Goal: Navigation & Orientation: Find specific page/section

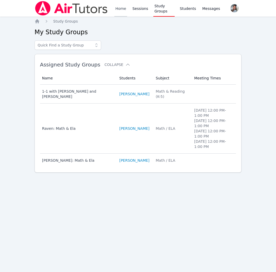
click at [119, 6] on link "Home" at bounding box center [120, 8] width 13 height 17
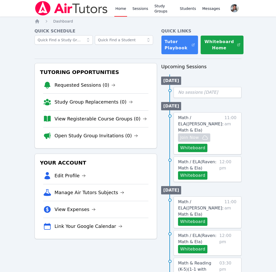
click at [119, 6] on link "Home" at bounding box center [120, 8] width 13 height 17
click at [140, 8] on link "Sessions" at bounding box center [140, 8] width 18 height 17
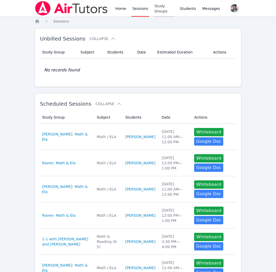
click at [154, 6] on link "Study Groups" at bounding box center [163, 8] width 21 height 17
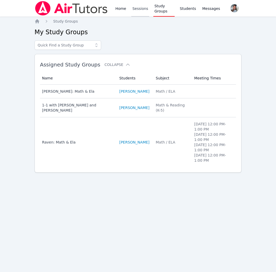
click at [141, 8] on link "Sessions" at bounding box center [140, 8] width 18 height 17
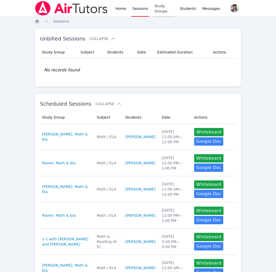
click at [165, 6] on link "Study Groups" at bounding box center [163, 8] width 21 height 17
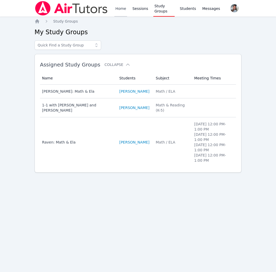
click at [114, 13] on div "Home Sessions Study Groups Students Messages" at bounding box center [128, 8] width 186 height 17
click at [116, 12] on link "Home" at bounding box center [120, 8] width 13 height 17
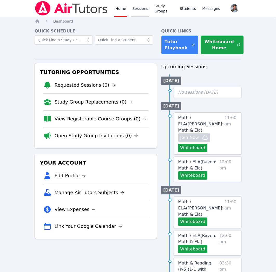
click at [144, 10] on link "Sessions" at bounding box center [140, 8] width 18 height 17
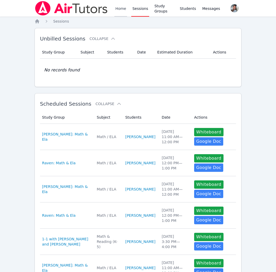
click at [116, 9] on link "Home" at bounding box center [120, 8] width 13 height 17
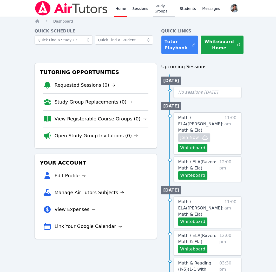
click at [161, 12] on link "Study Groups" at bounding box center [163, 8] width 21 height 17
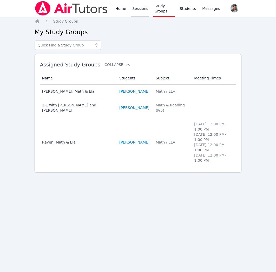
click at [141, 9] on link "Sessions" at bounding box center [140, 8] width 18 height 17
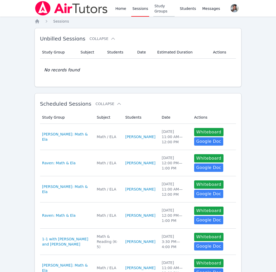
click at [162, 9] on link "Study Groups" at bounding box center [163, 8] width 21 height 17
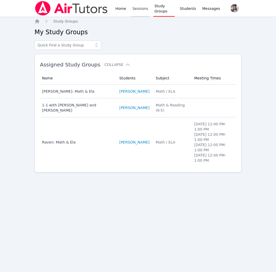
click at [140, 13] on link "Sessions" at bounding box center [140, 8] width 18 height 17
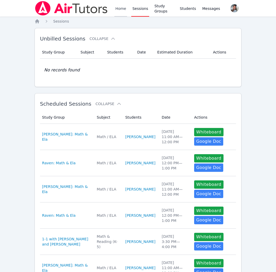
click at [115, 11] on link "Home" at bounding box center [120, 8] width 13 height 17
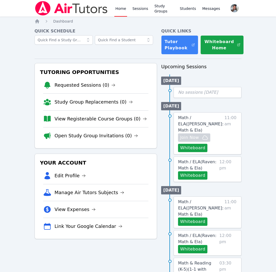
click at [148, 9] on div "Home Sessions Study Groups Students Messages" at bounding box center [167, 8] width 107 height 17
click at [140, 9] on link "Sessions" at bounding box center [140, 8] width 18 height 17
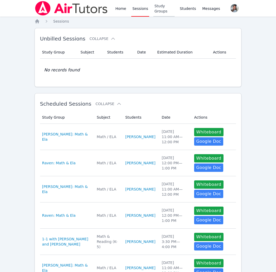
click at [165, 9] on link "Study Groups" at bounding box center [163, 8] width 21 height 17
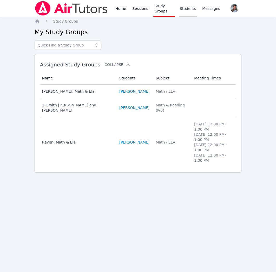
click at [185, 9] on link "Students" at bounding box center [188, 8] width 18 height 17
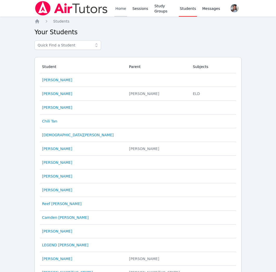
click at [122, 9] on link "Home" at bounding box center [120, 8] width 13 height 17
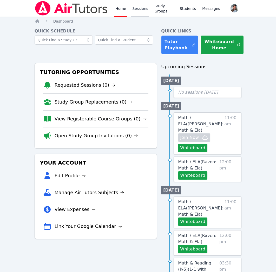
click at [138, 7] on link "Sessions" at bounding box center [140, 8] width 18 height 17
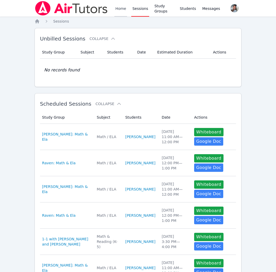
click at [124, 10] on link "Home" at bounding box center [120, 8] width 13 height 17
